Goal: Register for event/course

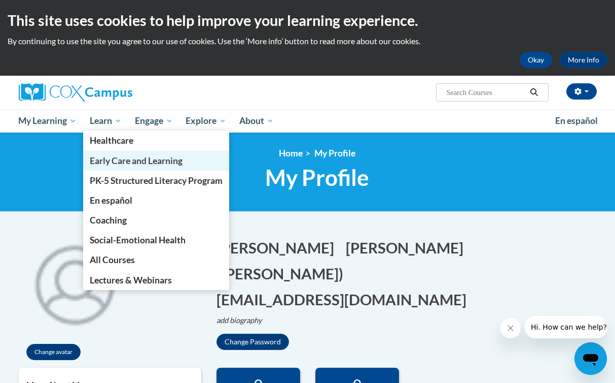
click at [138, 167] on link "Early Care and Learning" at bounding box center [156, 161] width 146 height 20
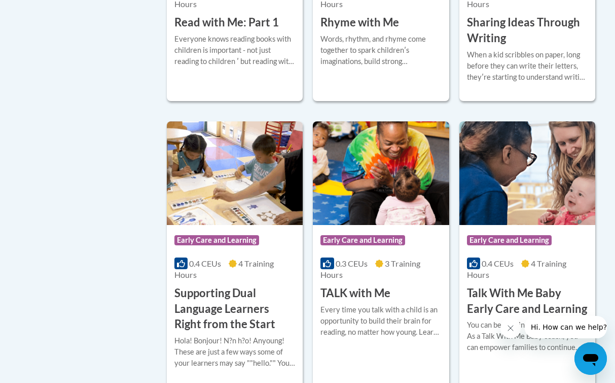
scroll to position [1458, 0]
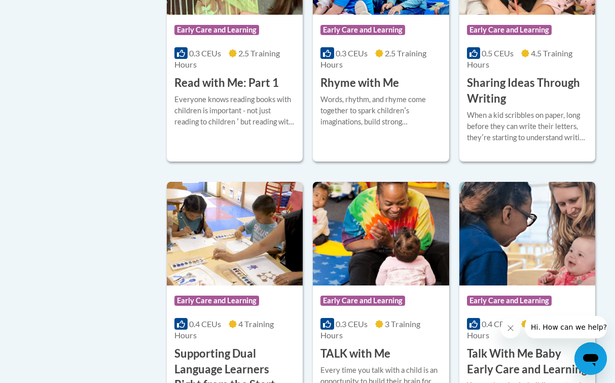
scroll to position [1394, 0]
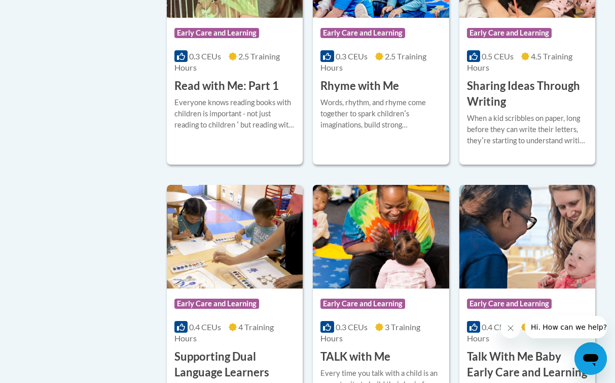
click at [234, 46] on div "Course Category: Early Care and Learning" at bounding box center [235, 34] width 121 height 23
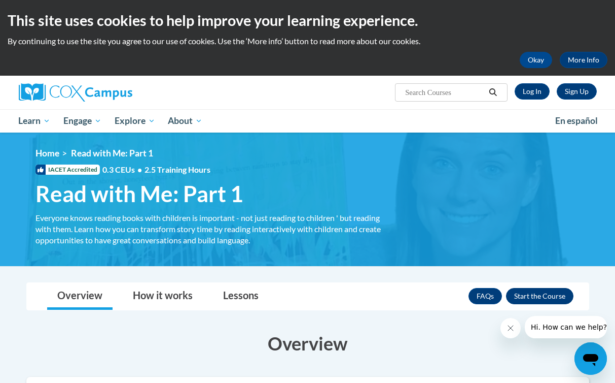
click at [555, 294] on button "Enroll" at bounding box center [539, 296] width 67 height 16
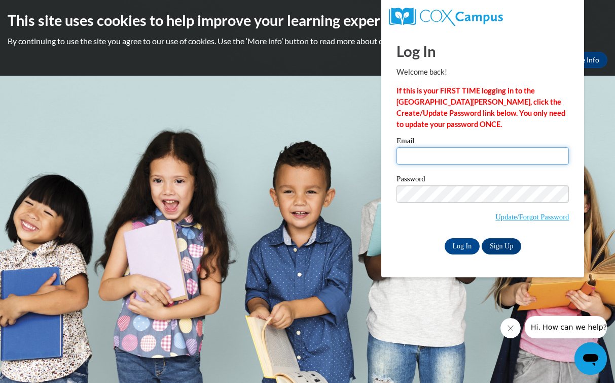
type input "gedwards6061@gmail.com"
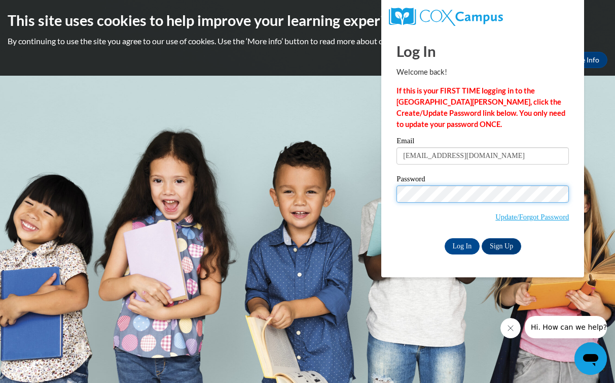
click at [462, 244] on input "Log In" at bounding box center [463, 246] width 36 height 16
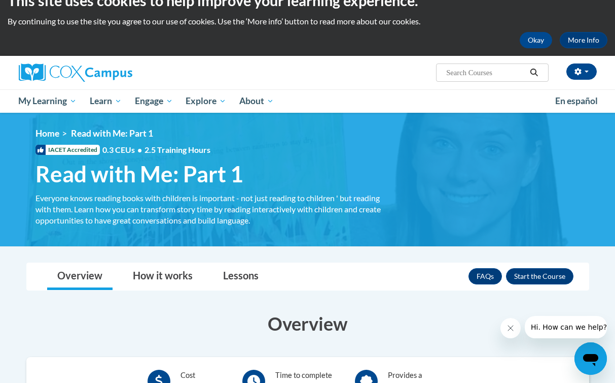
scroll to position [21, 0]
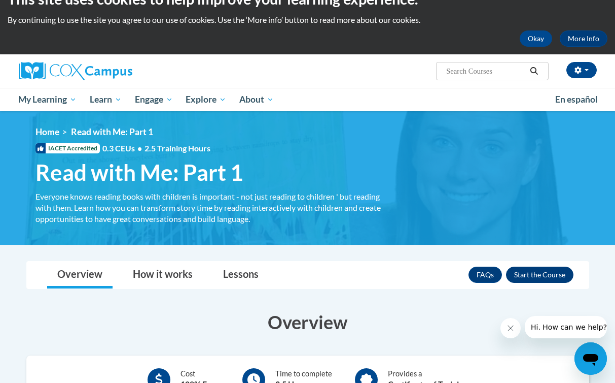
click at [520, 271] on button "Enroll" at bounding box center [539, 274] width 67 height 16
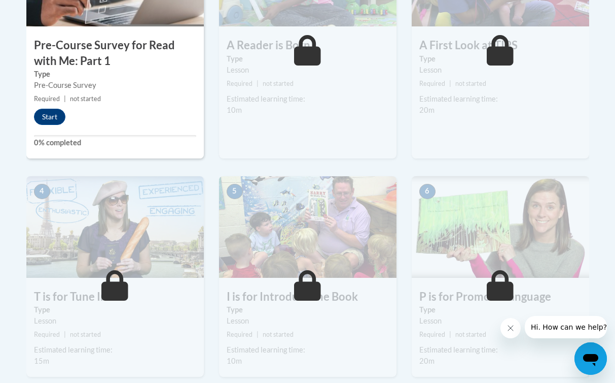
scroll to position [418, 0]
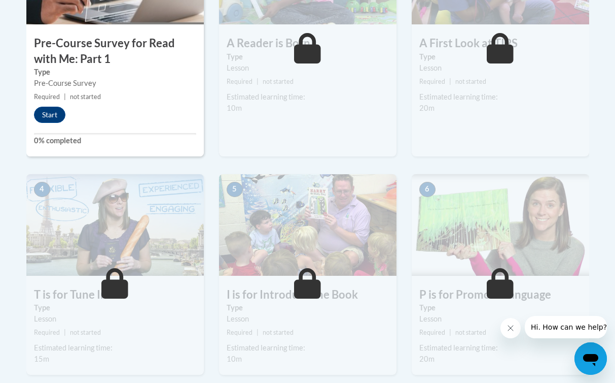
click at [124, 278] on icon at bounding box center [114, 283] width 27 height 30
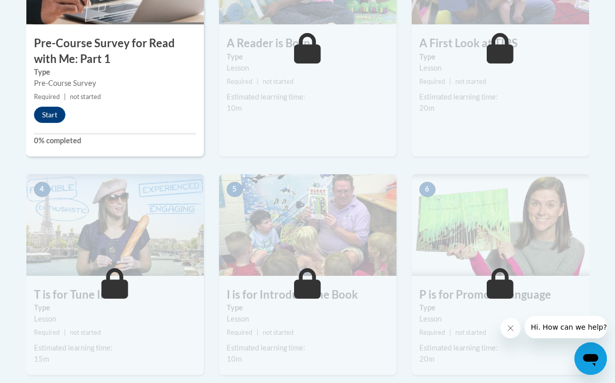
click at [124, 278] on icon at bounding box center [114, 283] width 27 height 30
click at [53, 104] on div "1 Pre-Course Survey for Read with Me: Part 1 Type Pre-Course Survey Required | …" at bounding box center [115, 39] width 178 height 233
click at [51, 114] on button "Start" at bounding box center [49, 115] width 31 height 16
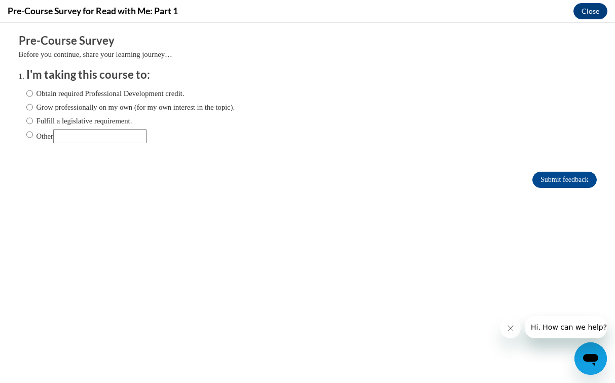
scroll to position [0, 0]
click at [182, 94] on label "Obtain required Professional Development credit." at bounding box center [105, 93] width 158 height 11
click at [33, 94] on input "Obtain required Professional Development credit." at bounding box center [29, 93] width 7 height 11
radio input "true"
click at [550, 181] on input "Submit feedback" at bounding box center [565, 179] width 64 height 16
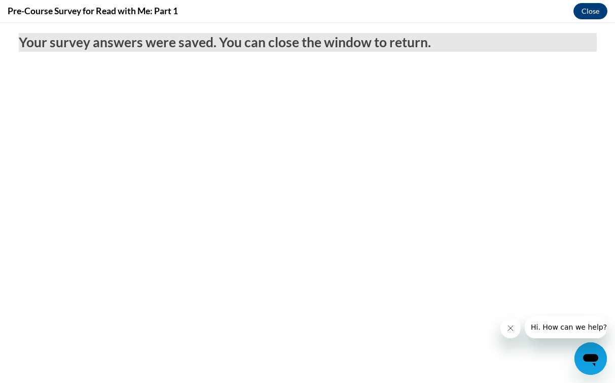
click at [598, 12] on button "Close" at bounding box center [591, 11] width 34 height 16
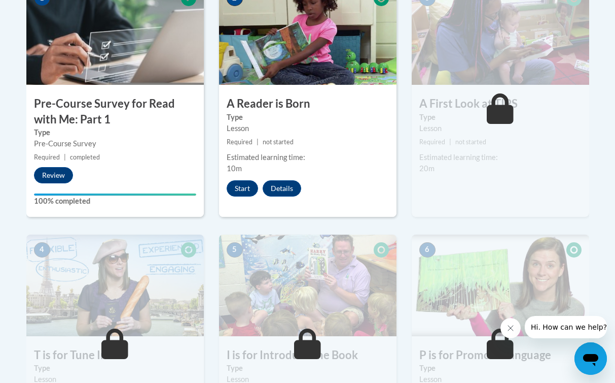
scroll to position [357, 0]
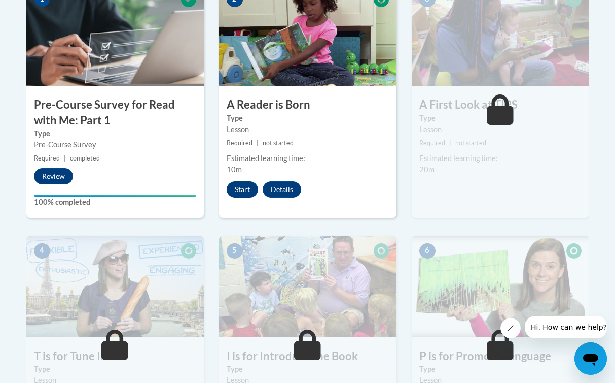
click at [242, 192] on button "Start" at bounding box center [242, 189] width 31 height 16
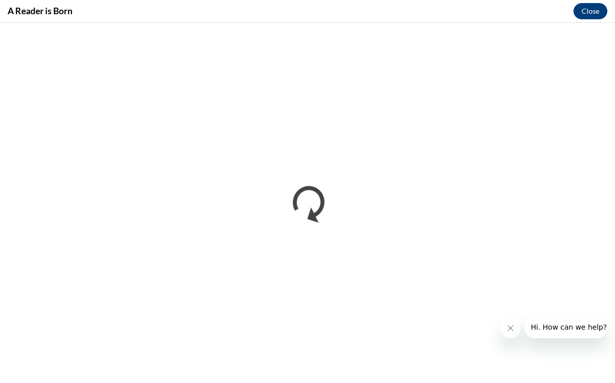
scroll to position [0, 0]
click at [509, 328] on icon "Close message from company" at bounding box center [511, 328] width 8 height 8
click at [591, 358] on button "Open messaging window" at bounding box center [591, 358] width 32 height 32
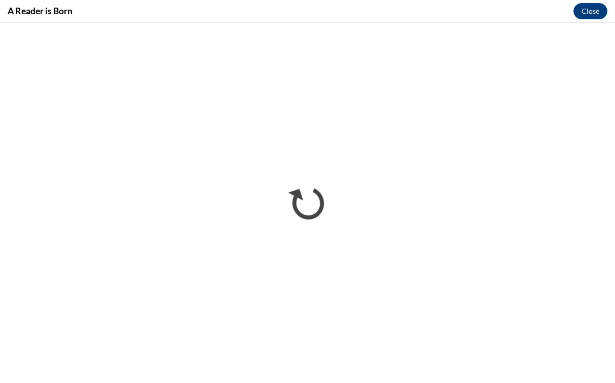
click at [591, 358] on button "Close messaging window" at bounding box center [591, 358] width 32 height 32
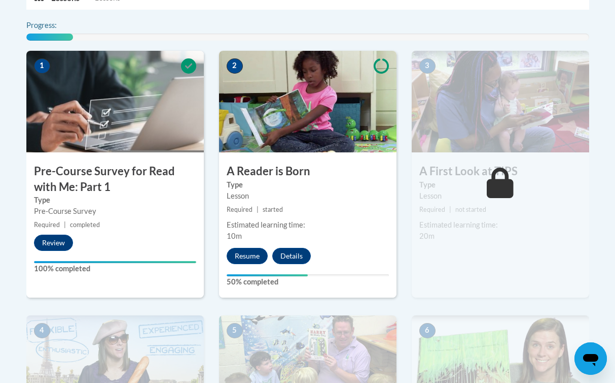
scroll to position [357, 0]
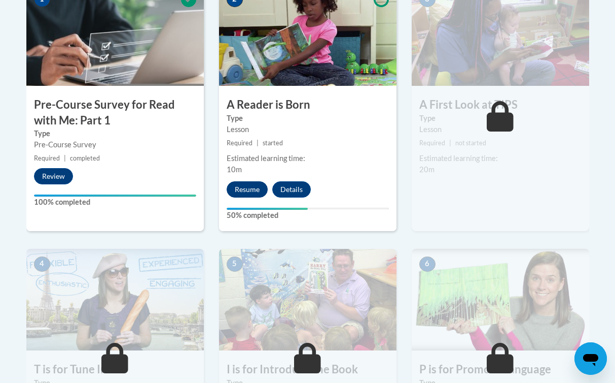
click at [262, 189] on button "Resume" at bounding box center [247, 189] width 41 height 16
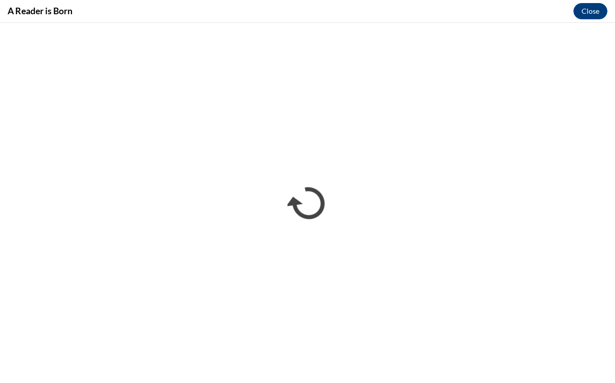
scroll to position [0, 0]
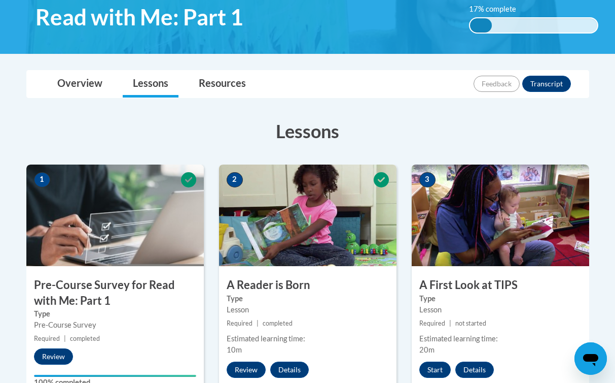
scroll to position [220, 0]
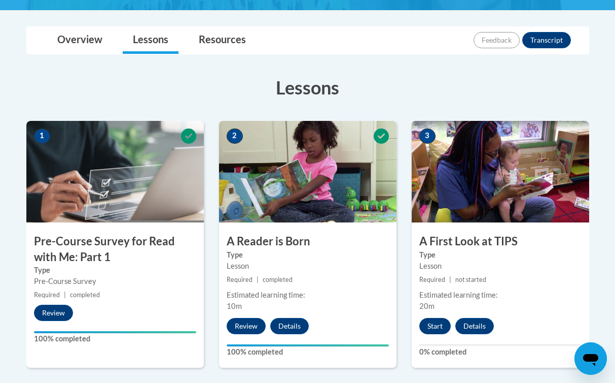
click at [442, 322] on button "Start" at bounding box center [435, 326] width 31 height 16
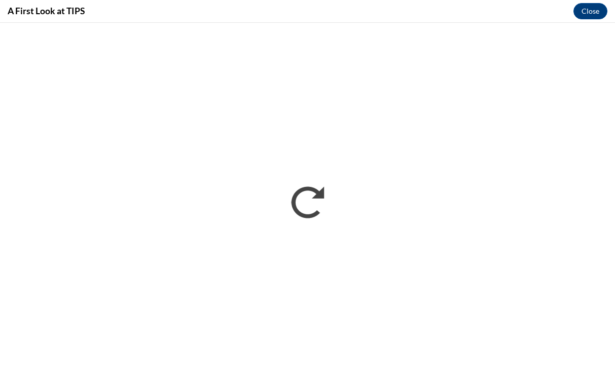
scroll to position [0, 0]
